Goal: Complete application form: Complete application form

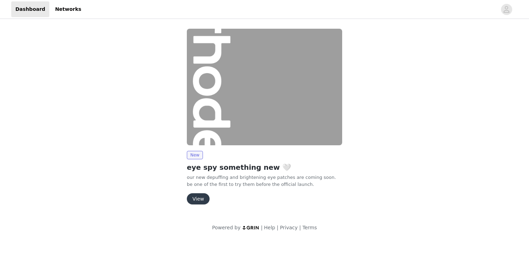
click at [200, 199] on button "View" at bounding box center [198, 198] width 23 height 11
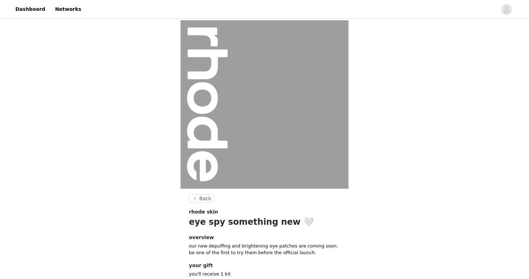
scroll to position [46, 0]
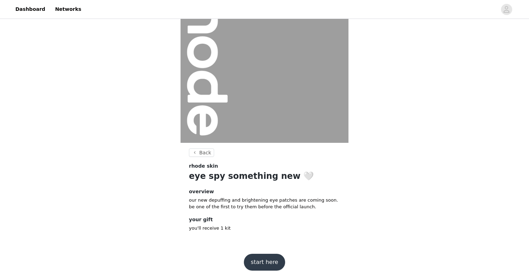
click at [258, 252] on footer "start here" at bounding box center [264, 262] width 91 height 34
click at [253, 263] on button "start here" at bounding box center [264, 262] width 41 height 17
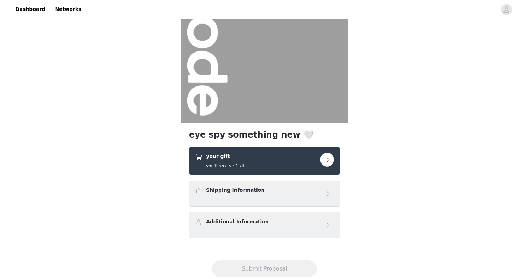
scroll to position [84, 0]
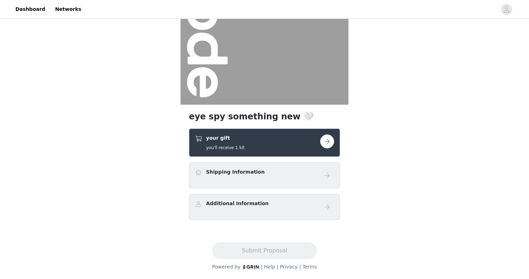
click at [329, 141] on button "button" at bounding box center [327, 141] width 14 height 14
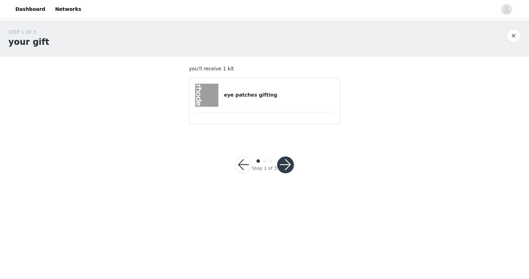
click at [286, 159] on button "button" at bounding box center [285, 164] width 17 height 17
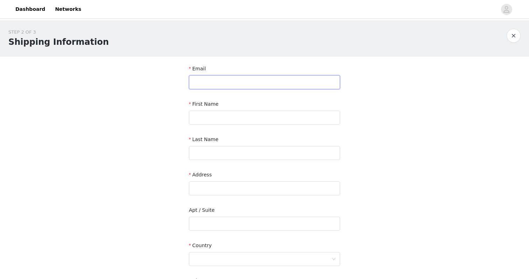
click at [240, 84] on input "text" at bounding box center [264, 82] width 151 height 14
type input "[PERSON_NAME][EMAIL_ADDRESS][DOMAIN_NAME]"
type input "[STREET_ADDRESS]"
type input "[GEOGRAPHIC_DATA]"
type input "M5V 0V7"
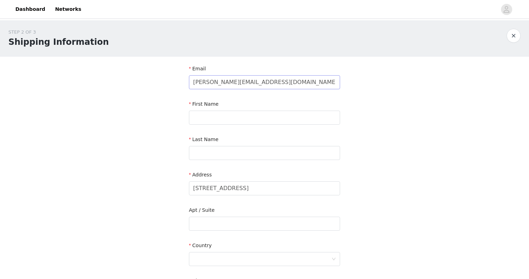
type input "5856459877"
click at [249, 115] on input "text" at bounding box center [264, 118] width 151 height 14
type input "[PERSON_NAME]"
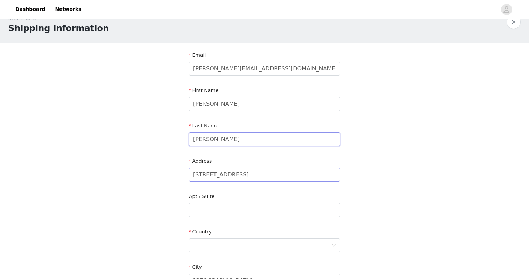
type input "[PERSON_NAME]"
click at [240, 171] on input "[STREET_ADDRESS]" at bounding box center [264, 175] width 151 height 14
paste input "[STREET_ADDRESS][US_STATE]"
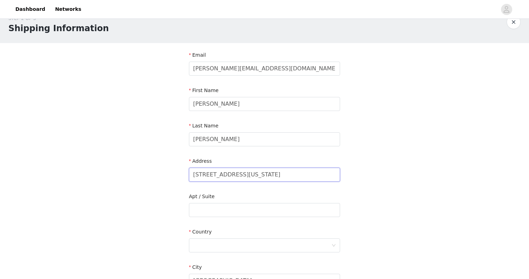
scroll to position [0, 20]
drag, startPoint x: 256, startPoint y: 175, endPoint x: 232, endPoint y: 174, distance: 24.5
click at [232, 174] on input "[STREET_ADDRESS][US_STATE]" at bounding box center [264, 175] width 151 height 14
type input "[STREET_ADDRESS][US_STATE]"
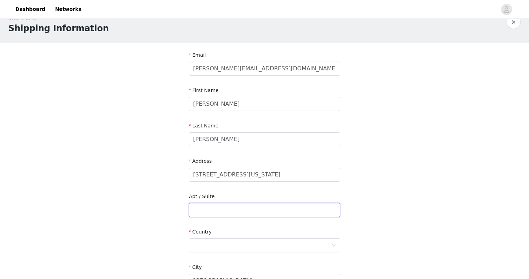
click at [219, 210] on input "text" at bounding box center [264, 210] width 151 height 14
paste input "Apt 914a"
type input "Apt 914a"
click at [216, 246] on div at bounding box center [262, 245] width 138 height 13
click at [217, 260] on li "[GEOGRAPHIC_DATA]" at bounding box center [264, 260] width 151 height 11
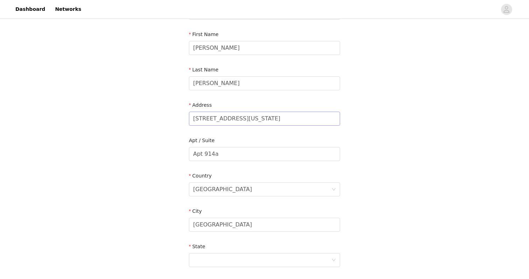
scroll to position [74, 0]
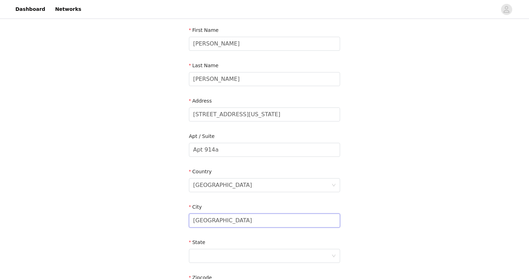
click at [252, 220] on input "[GEOGRAPHIC_DATA]" at bounding box center [264, 220] width 151 height 14
click at [201, 179] on div "[GEOGRAPHIC_DATA]" at bounding box center [222, 184] width 59 height 13
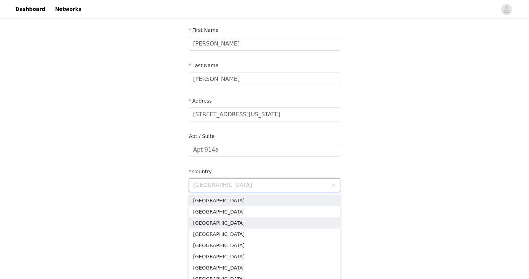
click at [163, 221] on div "STEP 2 OF 3 Shipping Information Email [PERSON_NAME][EMAIL_ADDRESS][DOMAIN_NAME…" at bounding box center [264, 149] width 529 height 406
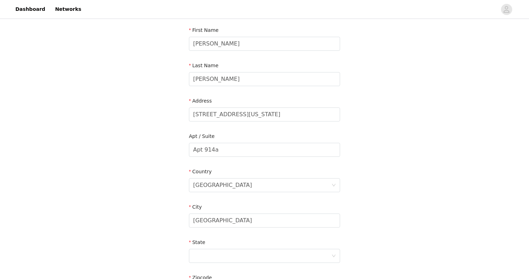
click at [162, 225] on div "STEP 2 OF 3 Shipping Information Email [PERSON_NAME][EMAIL_ADDRESS][DOMAIN_NAME…" at bounding box center [264, 149] width 529 height 406
click at [207, 225] on input "[GEOGRAPHIC_DATA]" at bounding box center [264, 220] width 151 height 14
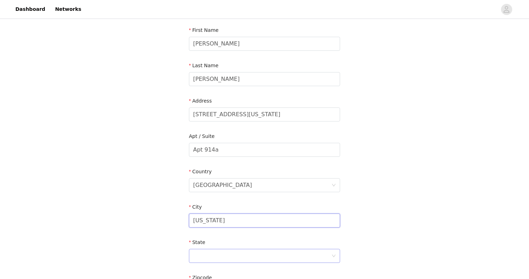
type input "[US_STATE]"
click at [209, 255] on div at bounding box center [262, 255] width 138 height 13
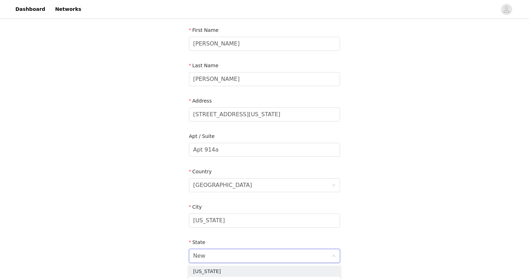
type input "New j"
click at [208, 271] on li "[US_STATE]" at bounding box center [264, 270] width 151 height 11
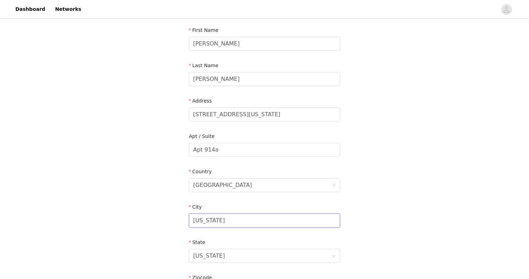
click at [214, 221] on input "[US_STATE]" at bounding box center [264, 220] width 151 height 14
click at [269, 112] on input "[STREET_ADDRESS][US_STATE]" at bounding box center [264, 114] width 151 height 14
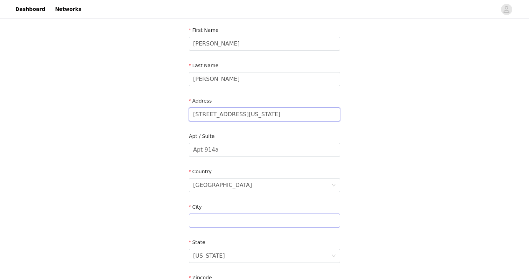
type input "[STREET_ADDRESS][US_STATE]"
click at [225, 215] on input "text" at bounding box center [264, 220] width 151 height 14
paste input "Weehawken"
type input "Weehawken"
click at [287, 115] on input "[STREET_ADDRESS][US_STATE]" at bounding box center [264, 114] width 151 height 14
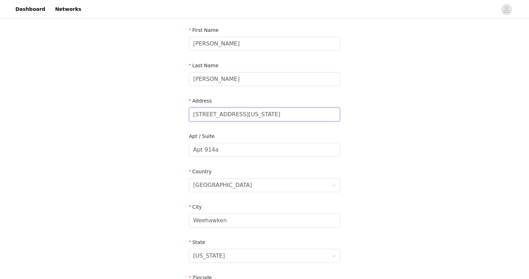
click at [287, 115] on input "[STREET_ADDRESS][US_STATE]" at bounding box center [264, 114] width 151 height 14
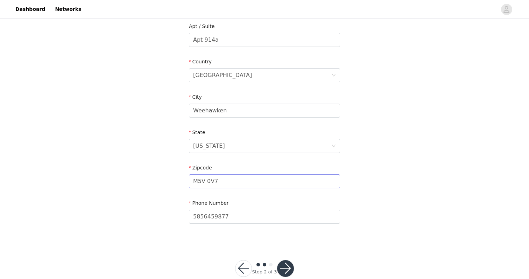
scroll to position [198, 0]
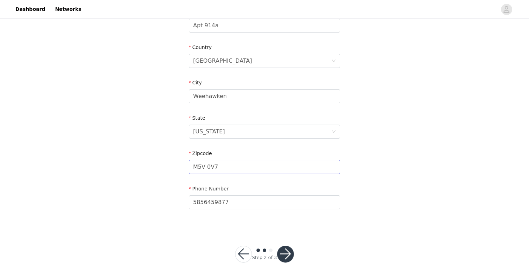
type input "[STREET_ADDRESS]"
click at [246, 163] on input "M5V 0V7" at bounding box center [264, 167] width 151 height 14
paste input "07086"
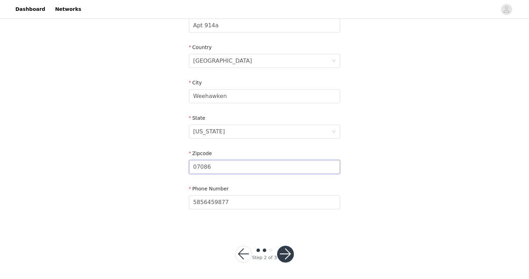
type input "07086"
click at [231, 175] on div "Zipcode 07086" at bounding box center [264, 163] width 151 height 27
click at [285, 257] on button "button" at bounding box center [285, 253] width 17 height 17
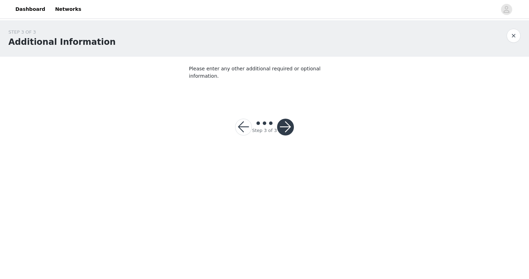
click at [281, 119] on button "button" at bounding box center [285, 127] width 17 height 17
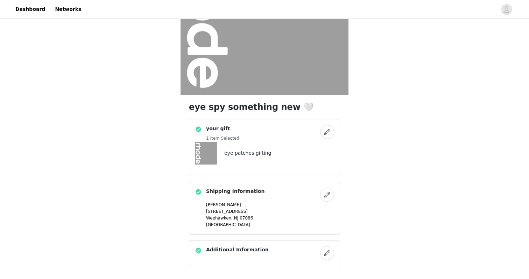
scroll to position [123, 0]
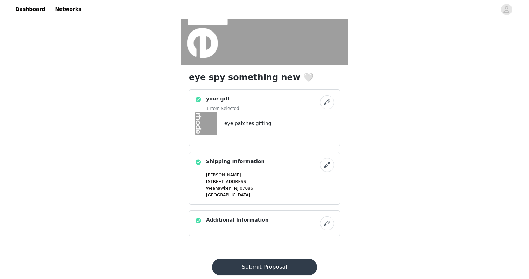
click at [271, 262] on button "Submit Proposal" at bounding box center [264, 266] width 105 height 17
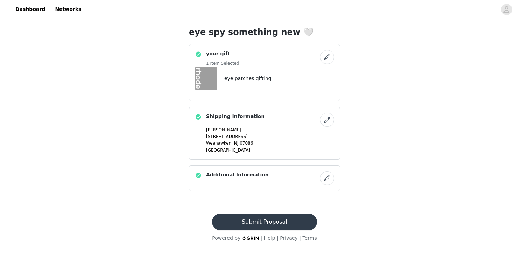
scroll to position [0, 0]
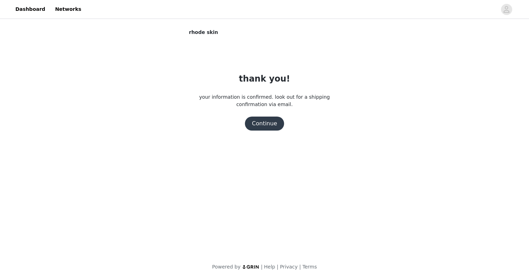
click at [259, 124] on button "Continue" at bounding box center [264, 123] width 39 height 14
